Goal: Navigation & Orientation: Find specific page/section

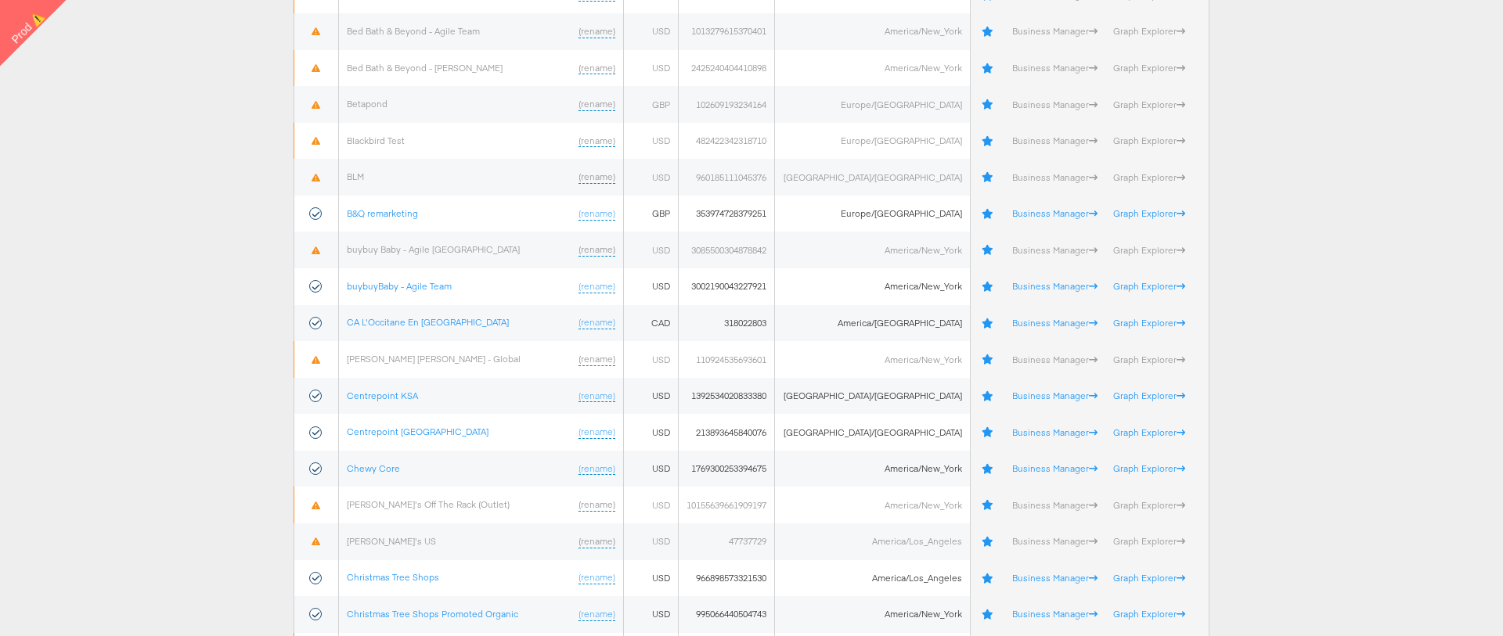
scroll to position [860, 0]
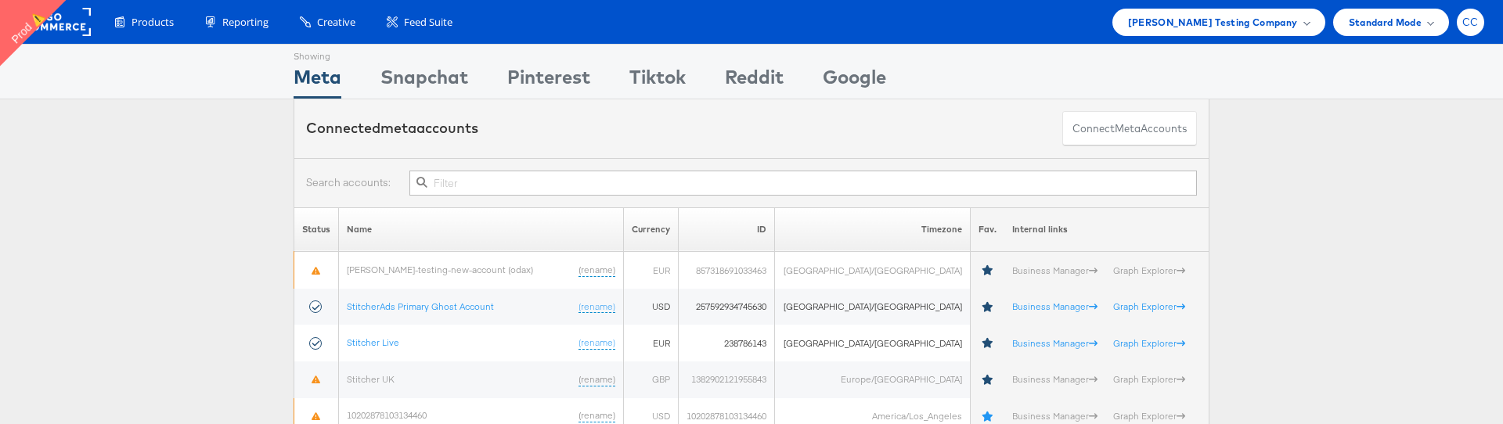
click at [1465, 30] on div "CC" at bounding box center [1469, 22] width 27 height 27
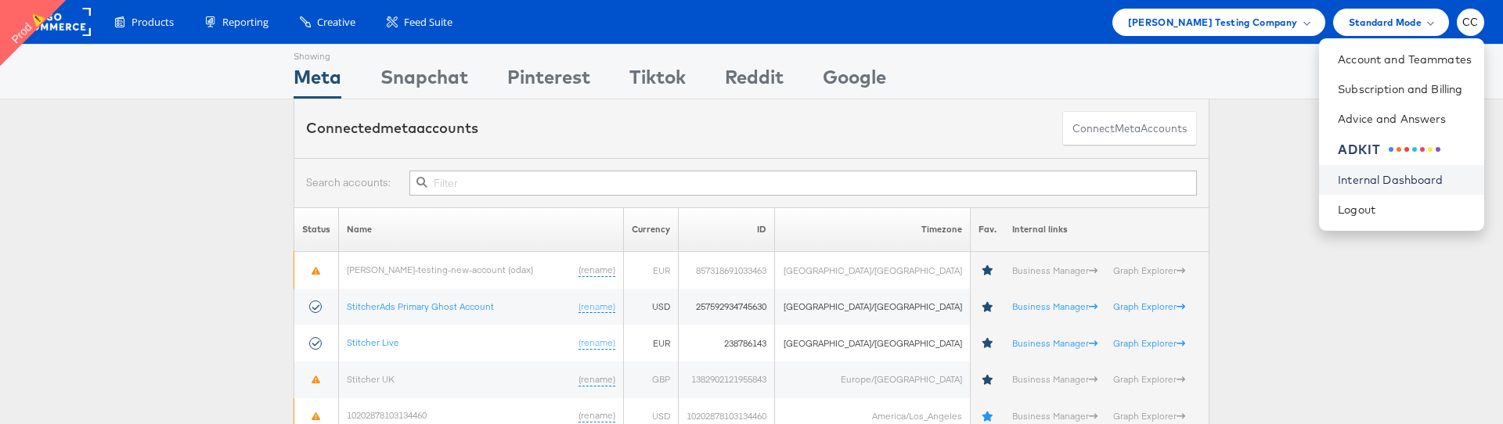
click at [1405, 185] on link "Internal Dashboard" at bounding box center [1404, 180] width 134 height 16
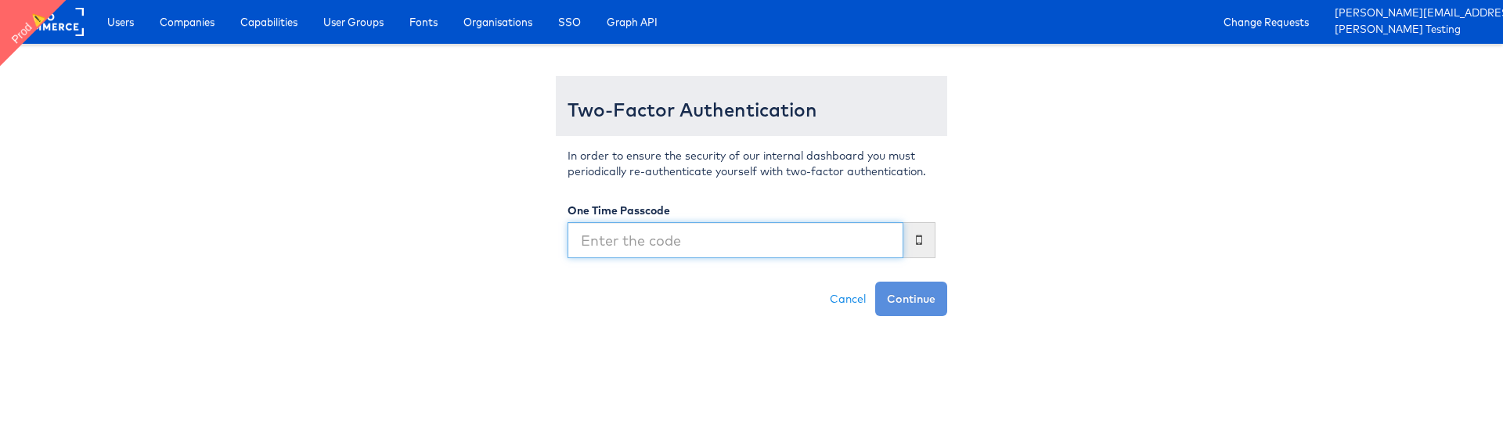
click at [708, 243] on input "text" at bounding box center [735, 240] width 336 height 36
type input "146897"
click at [875, 282] on button "Continue" at bounding box center [911, 299] width 72 height 34
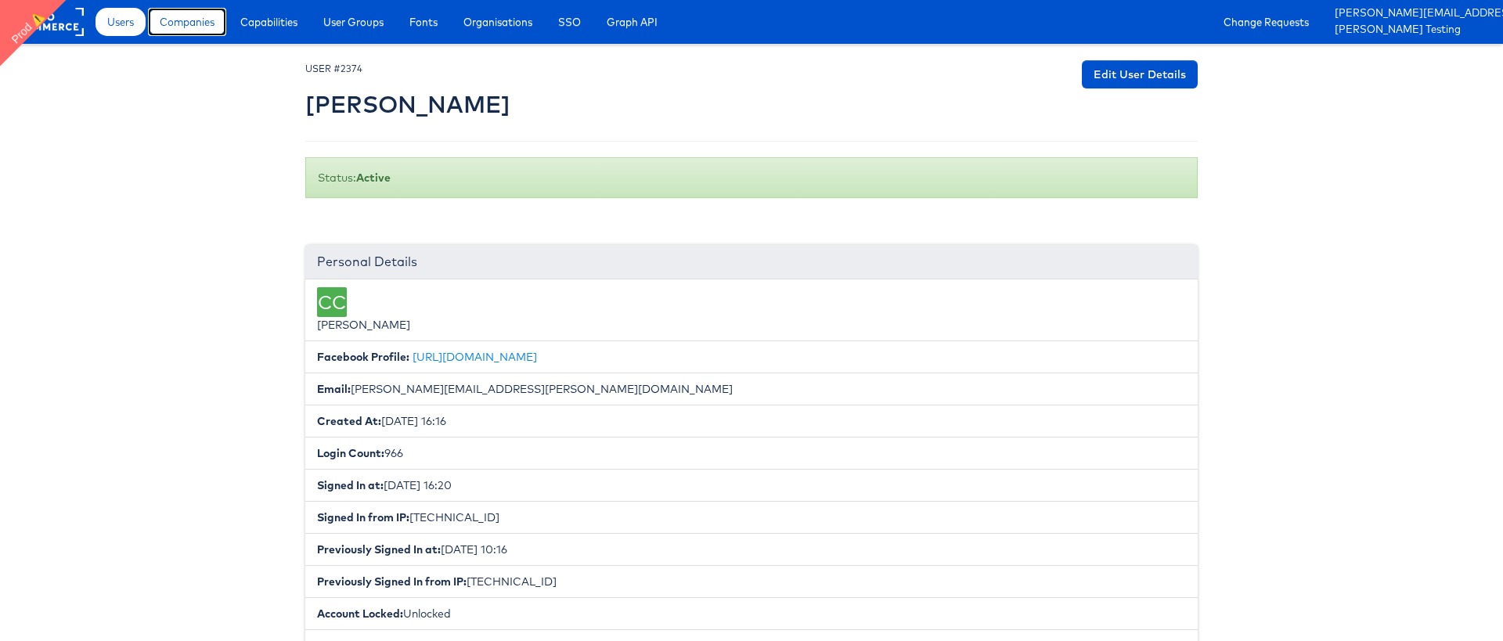
click at [182, 26] on span "Companies" at bounding box center [187, 22] width 55 height 16
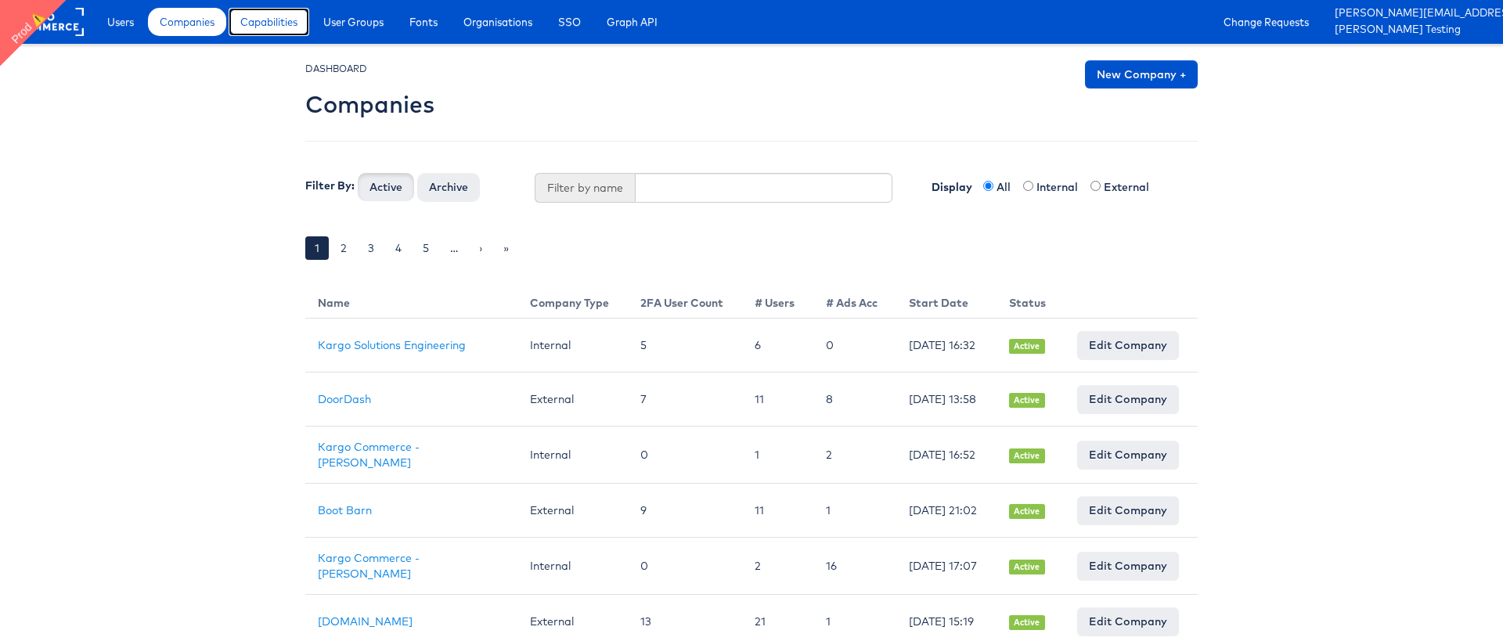
click at [275, 28] on span "Capabilities" at bounding box center [268, 22] width 57 height 16
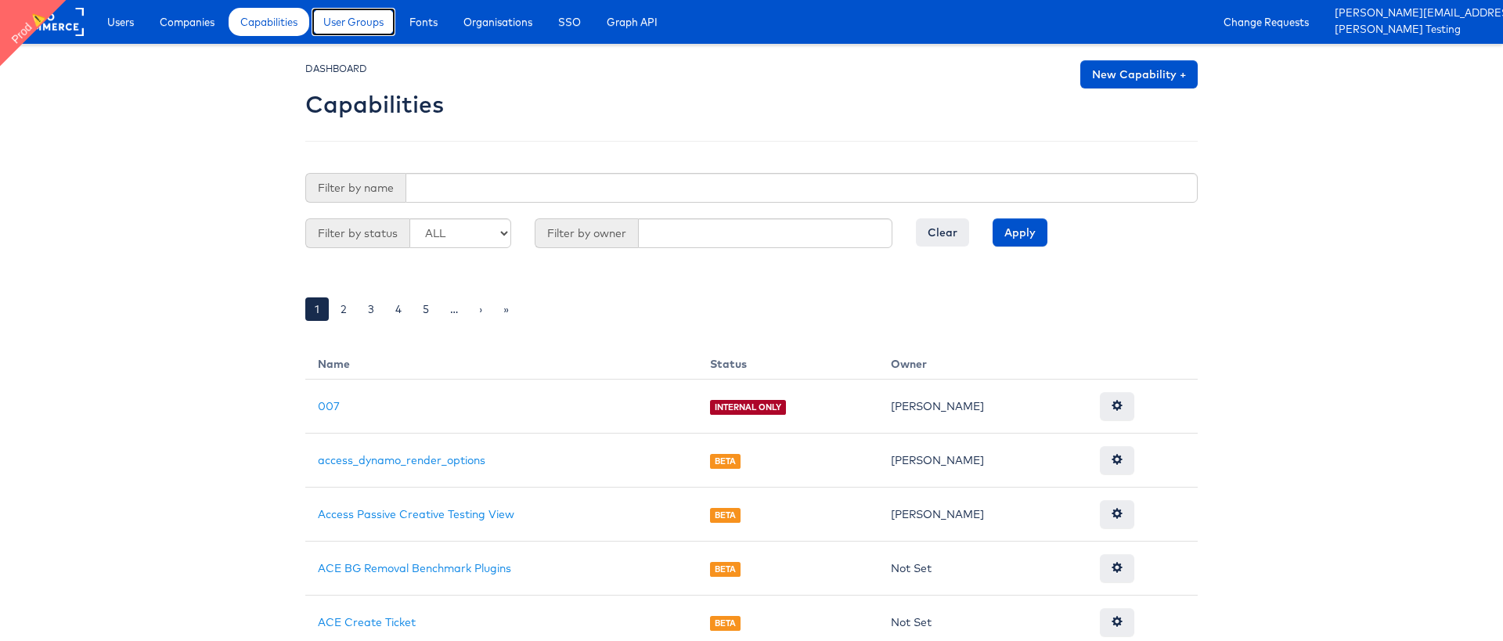
click at [376, 25] on span "User Groups" at bounding box center [353, 22] width 60 height 16
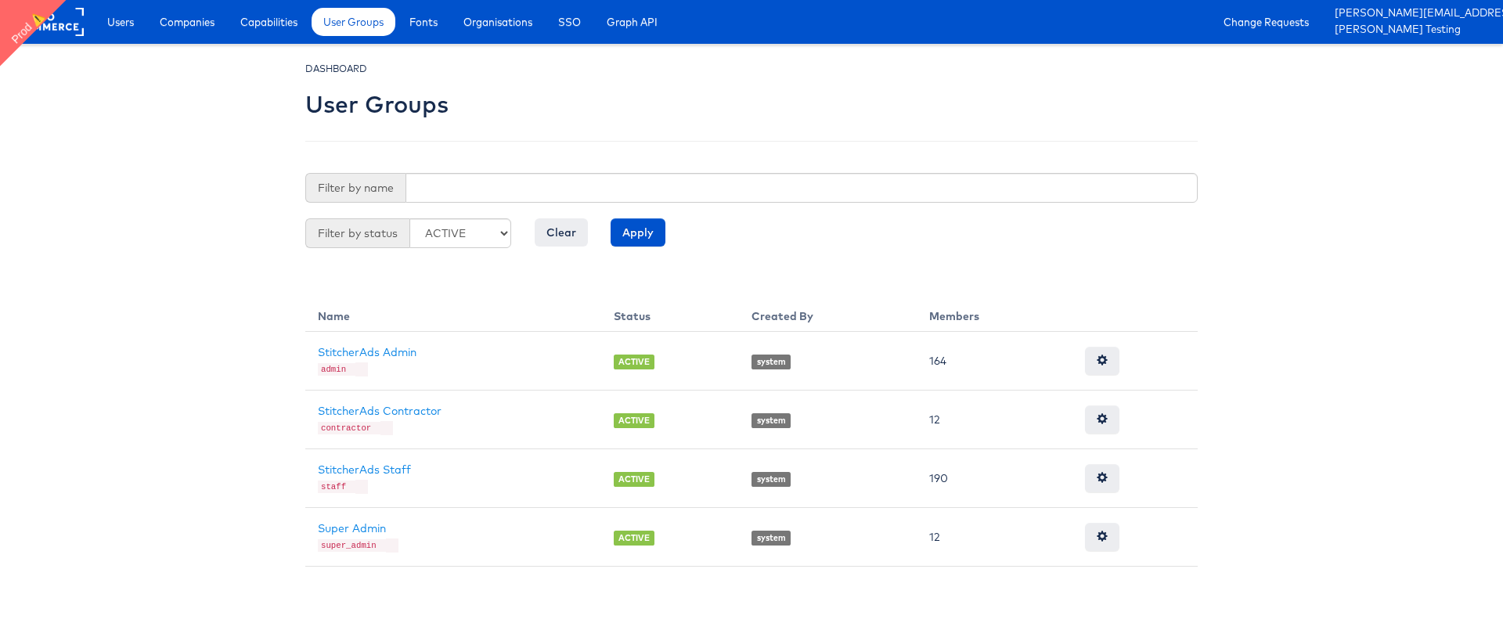
click at [169, 277] on body "Users Companies Capabilities User Groups Fonts Organisations SSO Graph API Chan…" at bounding box center [751, 283] width 1503 height 567
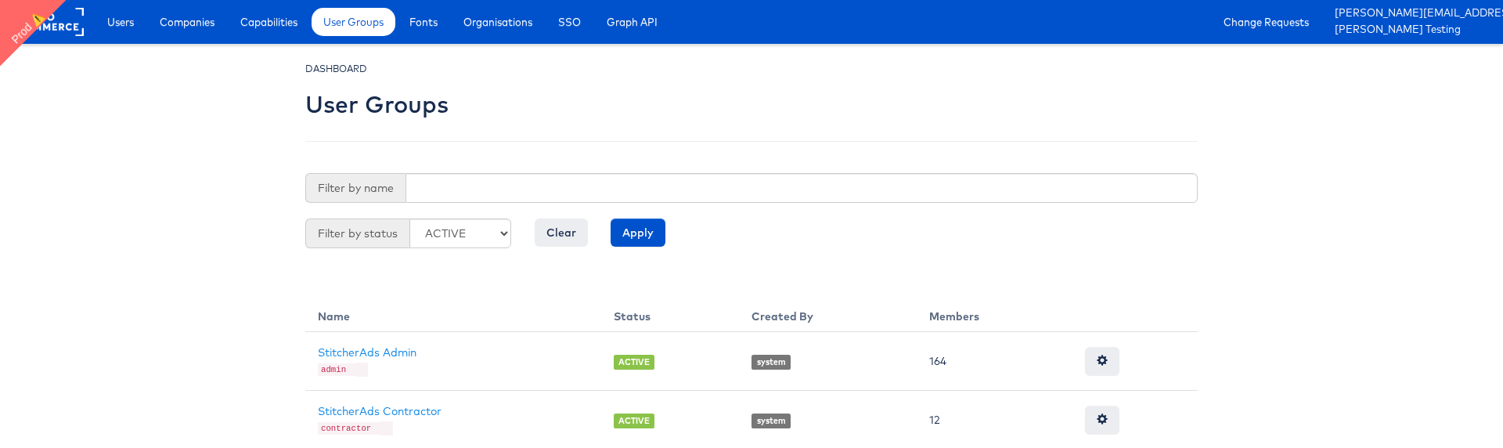
click at [117, 207] on body "Users Companies Capabilities User Groups Fonts Organisations SSO Graph API Chan…" at bounding box center [751, 283] width 1503 height 567
click at [423, 25] on span "Fonts" at bounding box center [423, 22] width 28 height 16
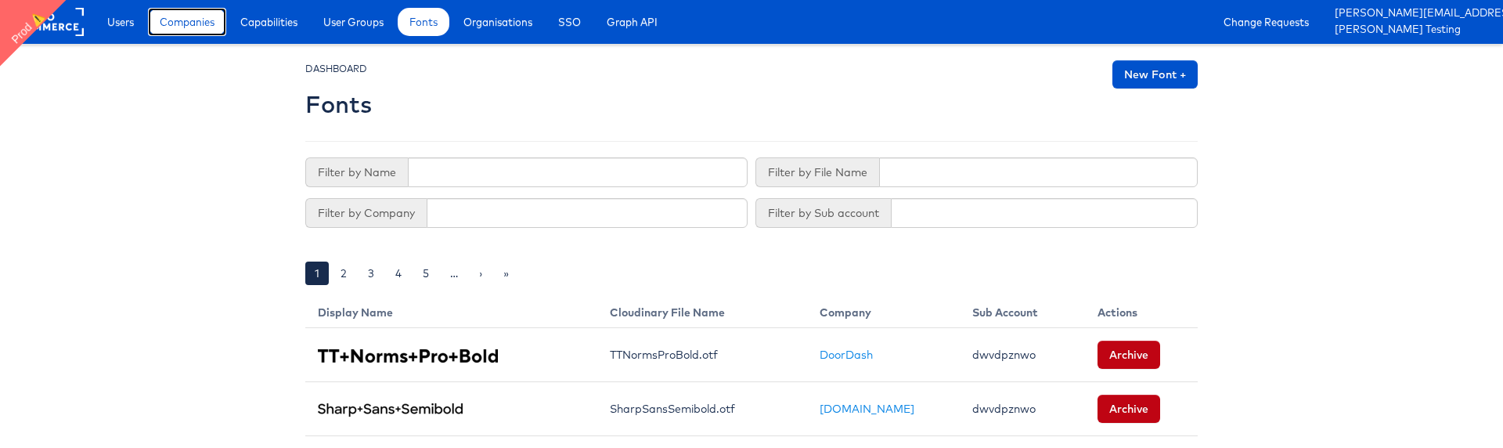
click at [189, 27] on span "Companies" at bounding box center [187, 22] width 55 height 16
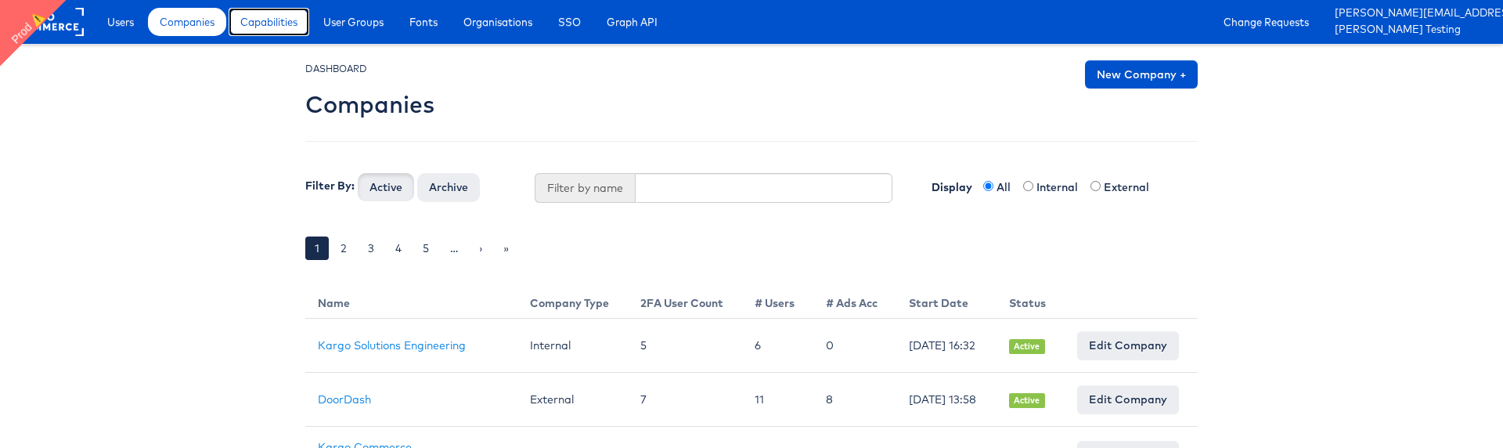
click at [286, 26] on span "Capabilities" at bounding box center [268, 22] width 57 height 16
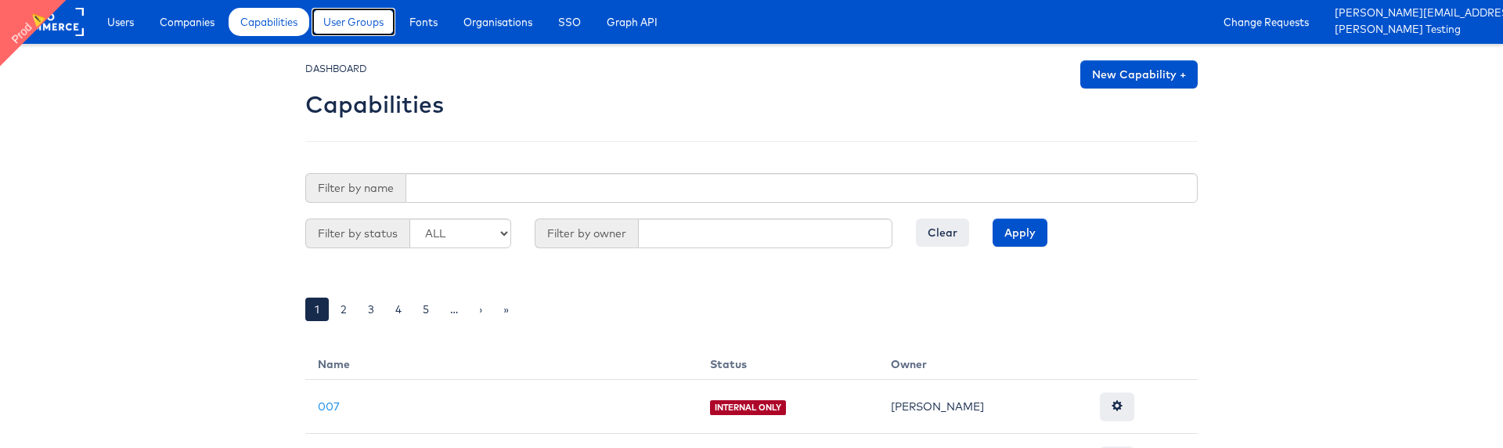
click at [356, 29] on span "User Groups" at bounding box center [353, 22] width 60 height 16
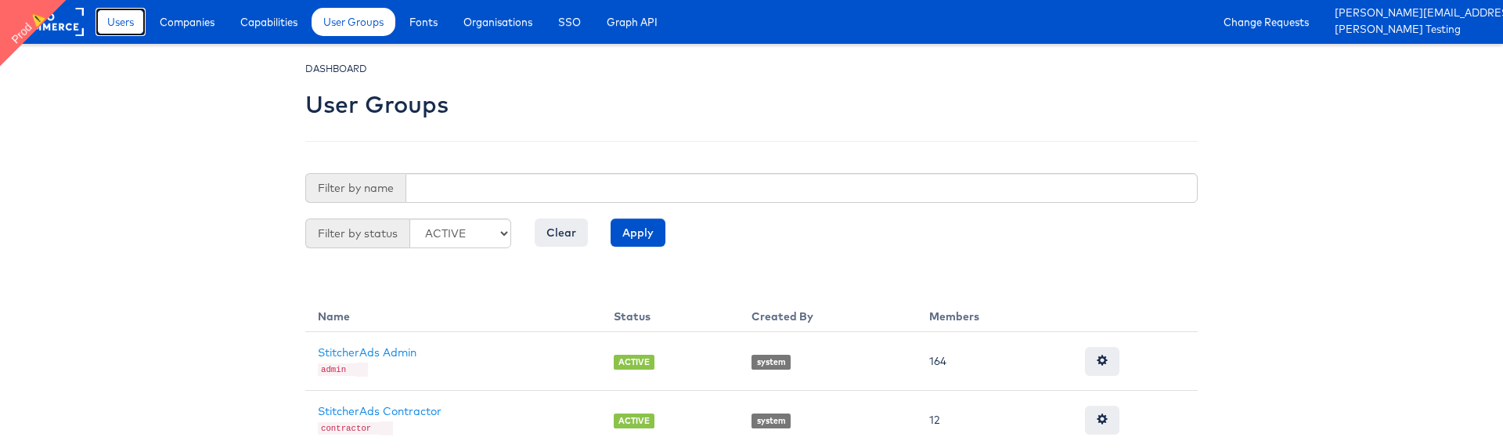
click at [117, 27] on span "Users" at bounding box center [120, 22] width 27 height 16
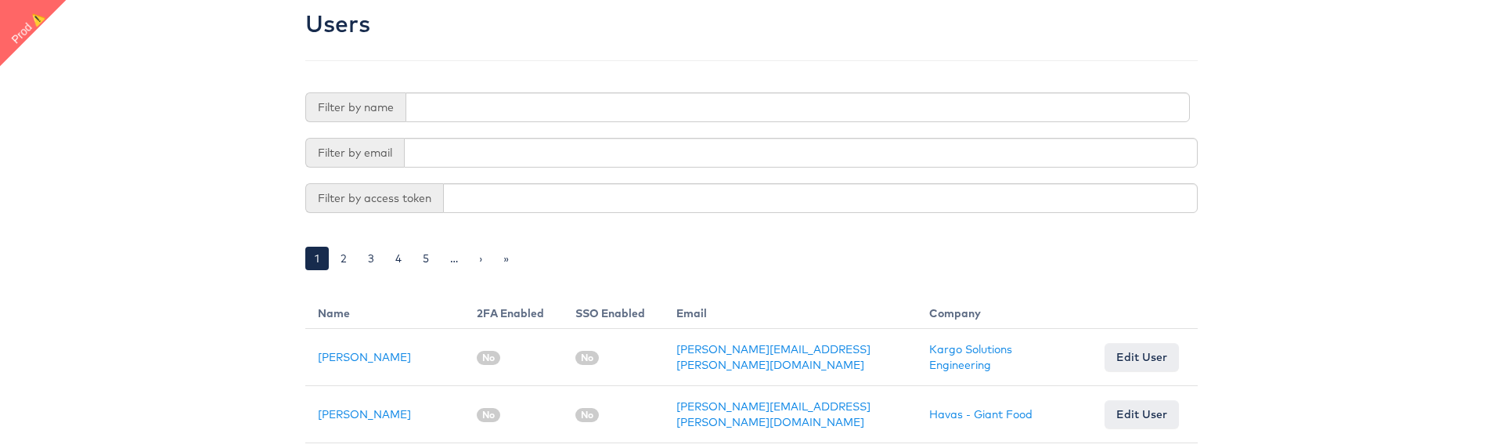
scroll to position [180, 0]
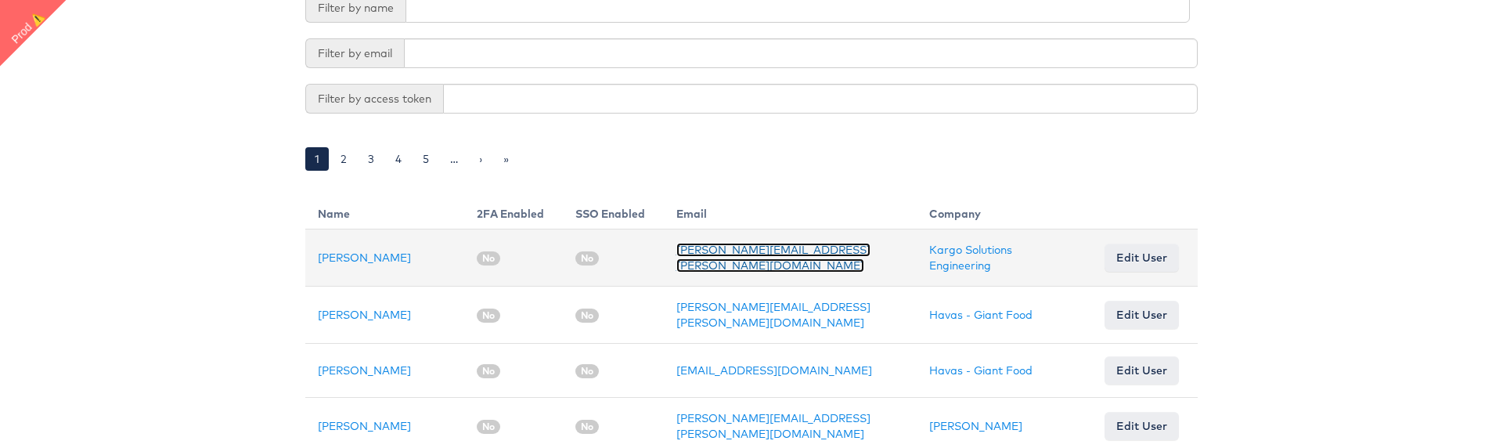
click at [751, 255] on link "[PERSON_NAME][EMAIL_ADDRESS][PERSON_NAME][DOMAIN_NAME]" at bounding box center [773, 258] width 194 height 30
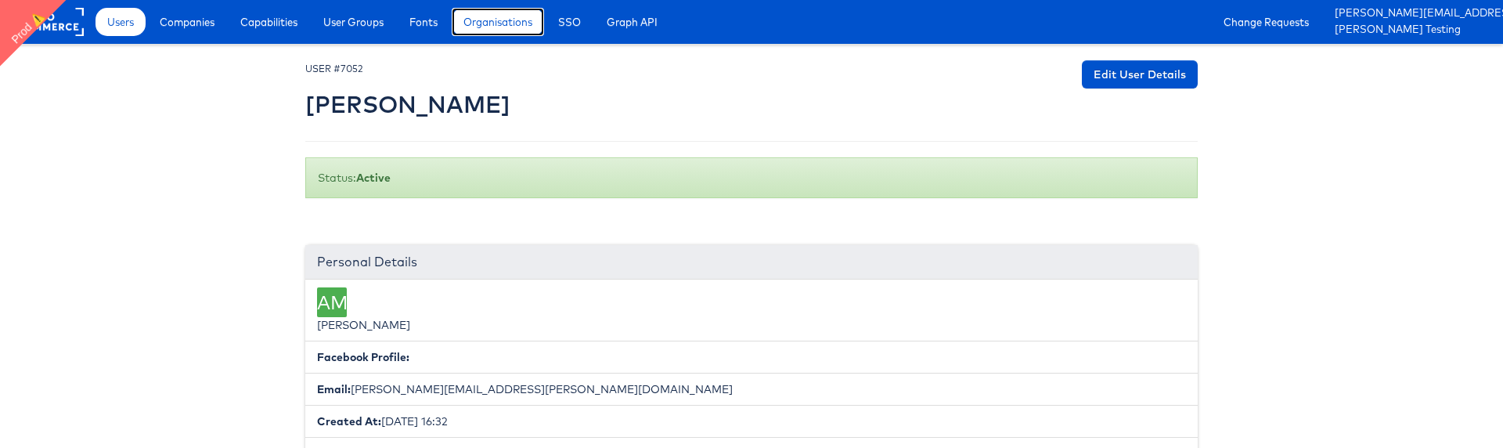
click at [512, 27] on span "Organisations" at bounding box center [497, 22] width 69 height 16
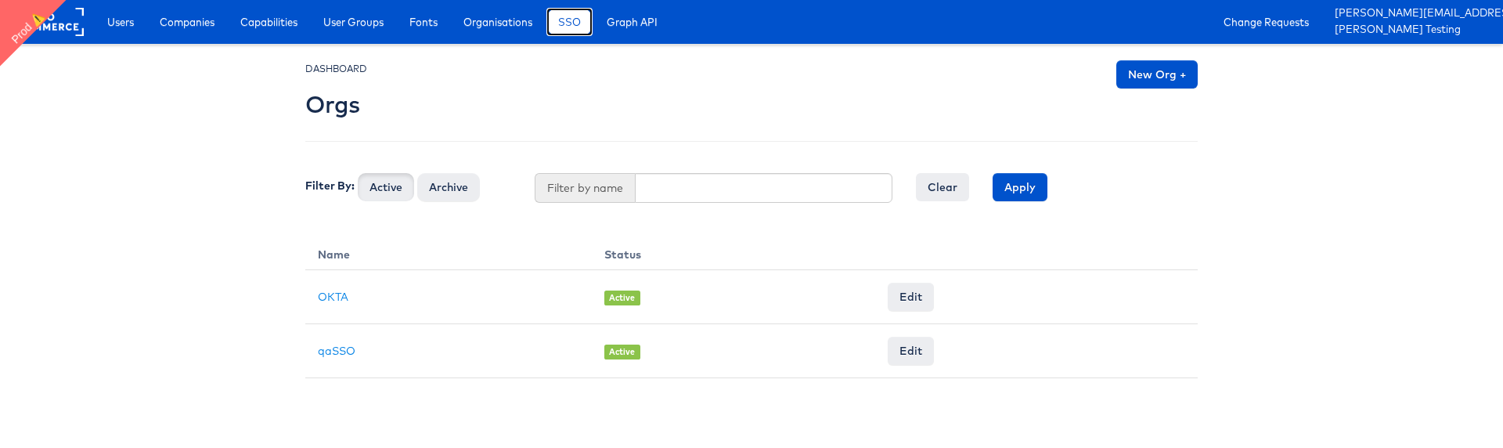
click at [579, 28] on span "SSO" at bounding box center [569, 22] width 23 height 16
